Goal: Check status

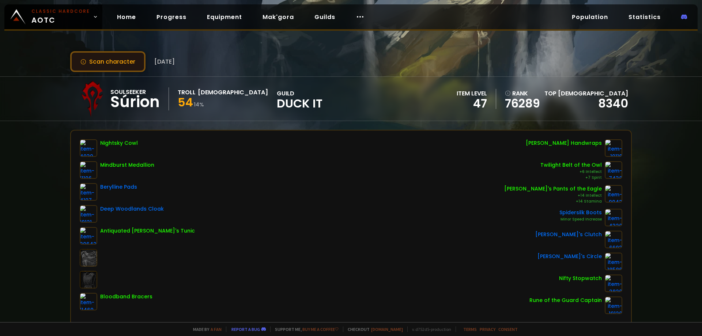
click at [102, 59] on button "Scan character" at bounding box center [107, 61] width 75 height 21
click at [32, 67] on div "Scan character 4 days ago Soulseeker Súrion Troll Priest 54 14 % guild Duck It …" at bounding box center [351, 161] width 702 height 322
